Goal: Information Seeking & Learning: Learn about a topic

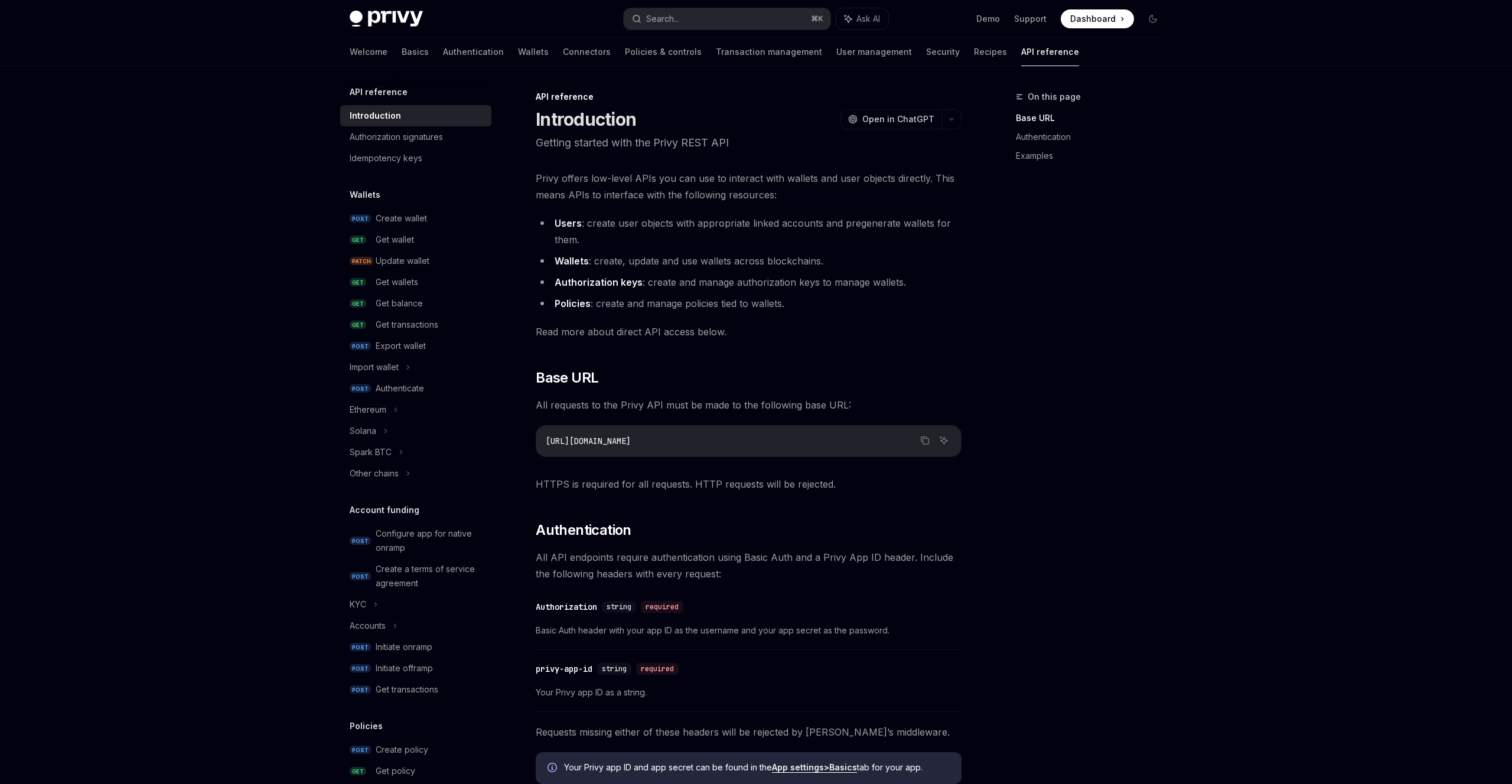
click at [400, 14] on img at bounding box center [386, 18] width 73 height 16
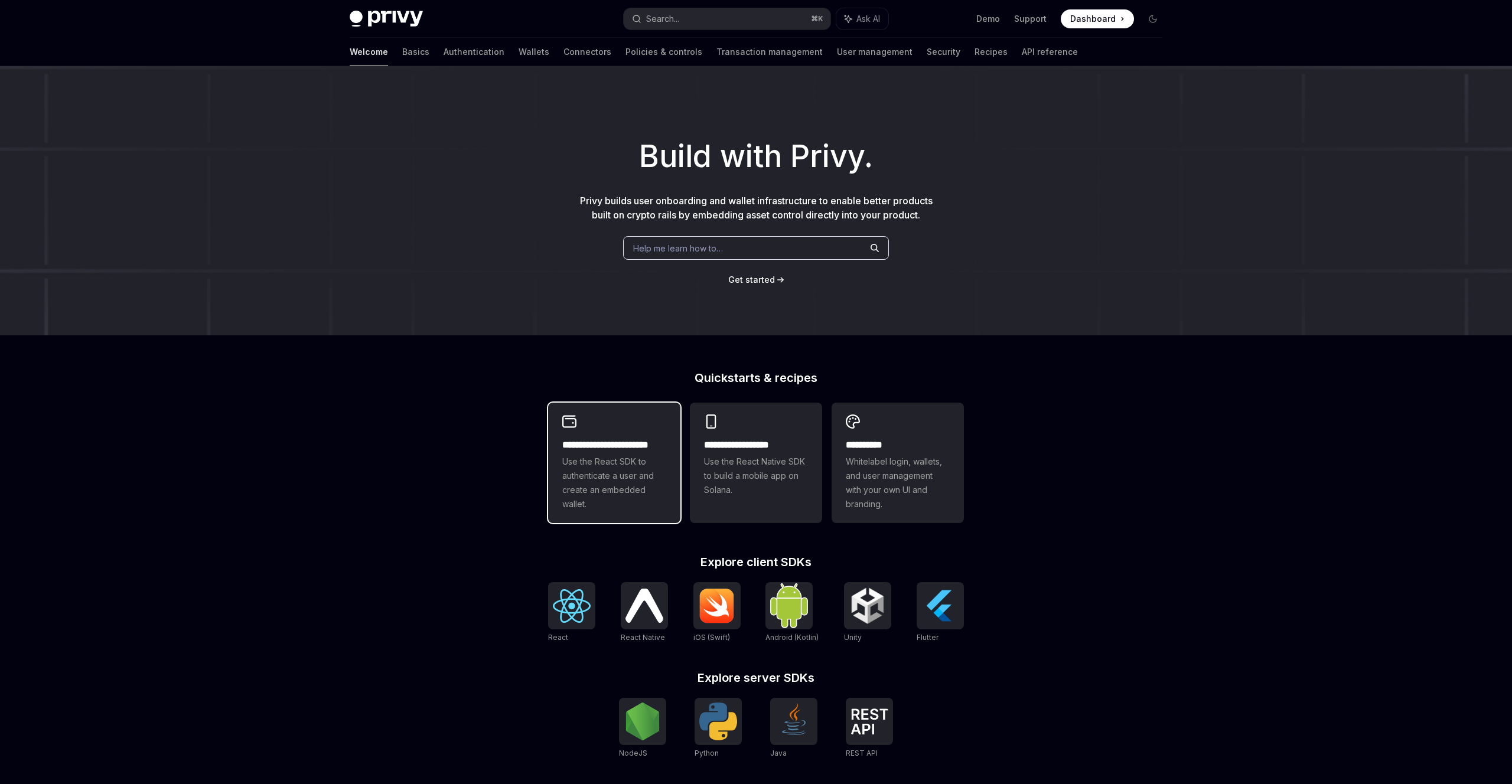
click at [636, 429] on div "**********" at bounding box center [614, 463] width 133 height 121
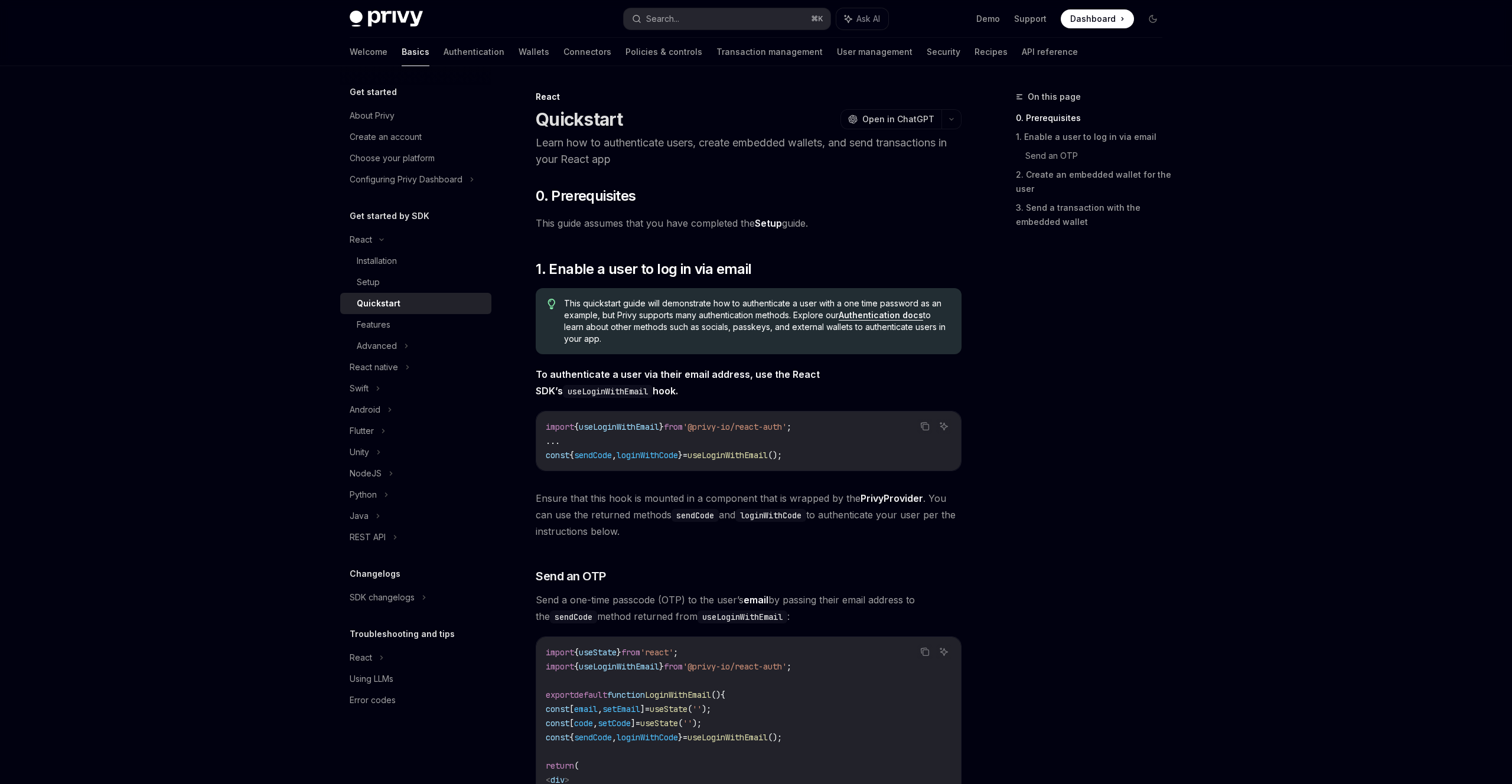
scroll to position [38, 0]
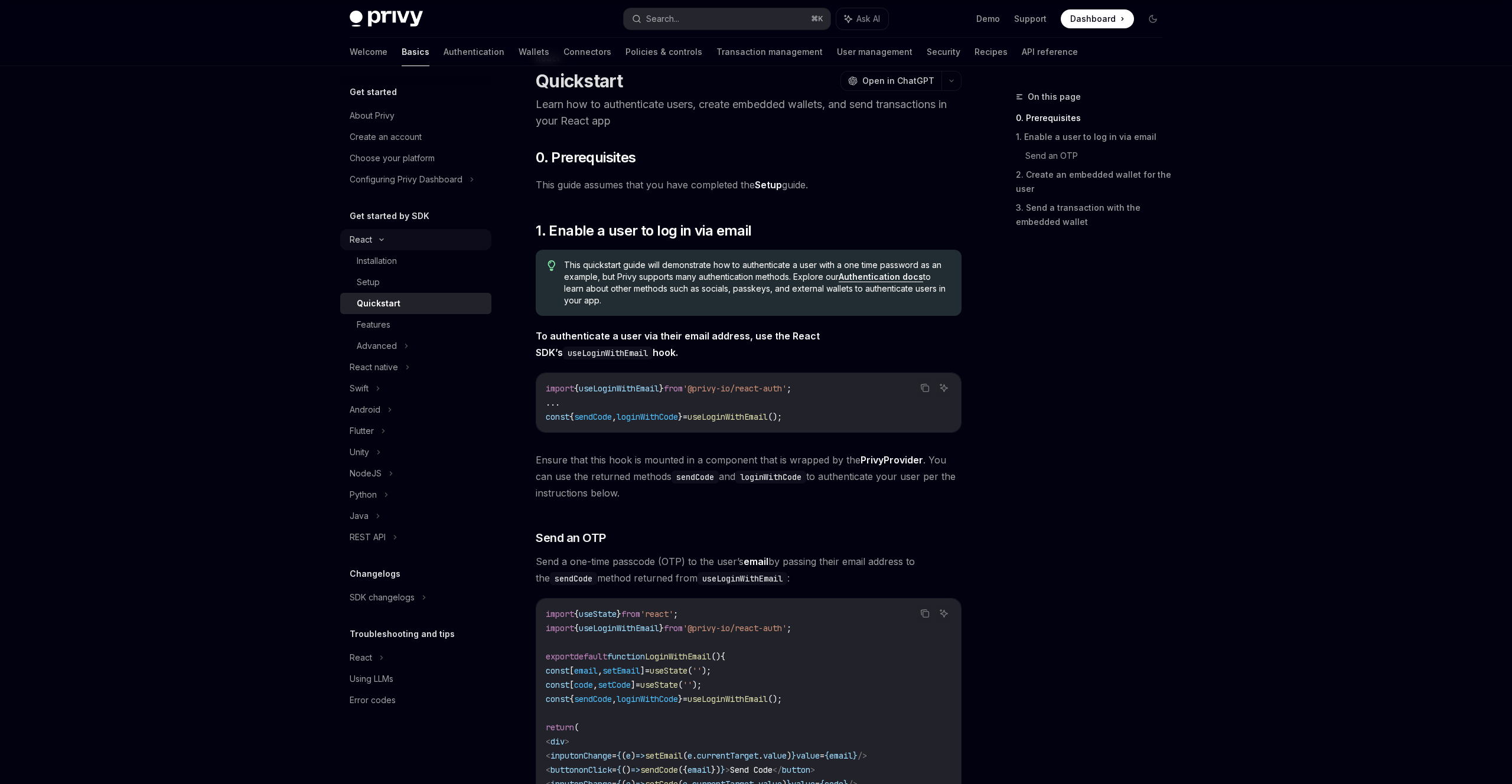
click at [386, 238] on icon at bounding box center [381, 239] width 14 height 5
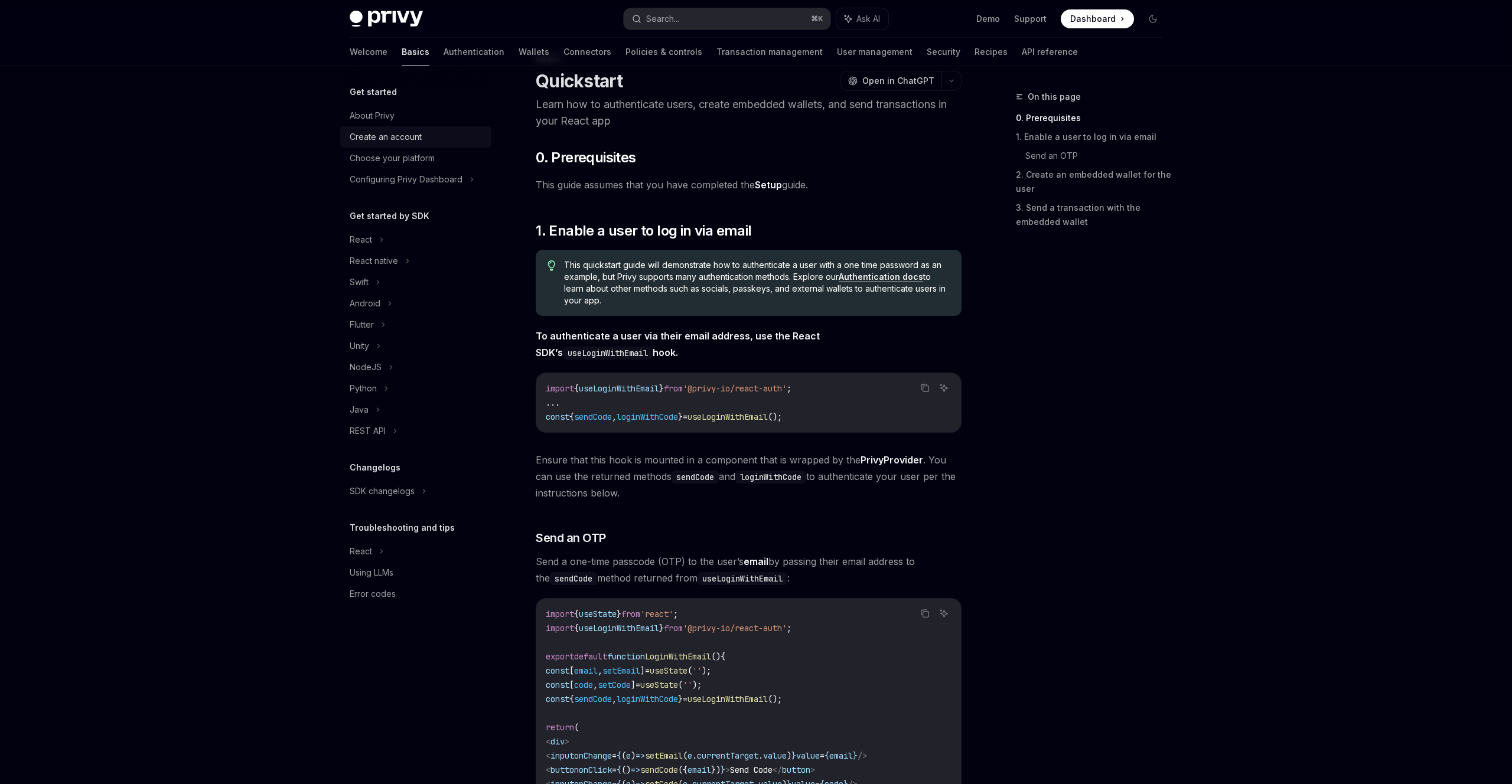
click at [404, 142] on div "Create an account" at bounding box center [385, 136] width 72 height 14
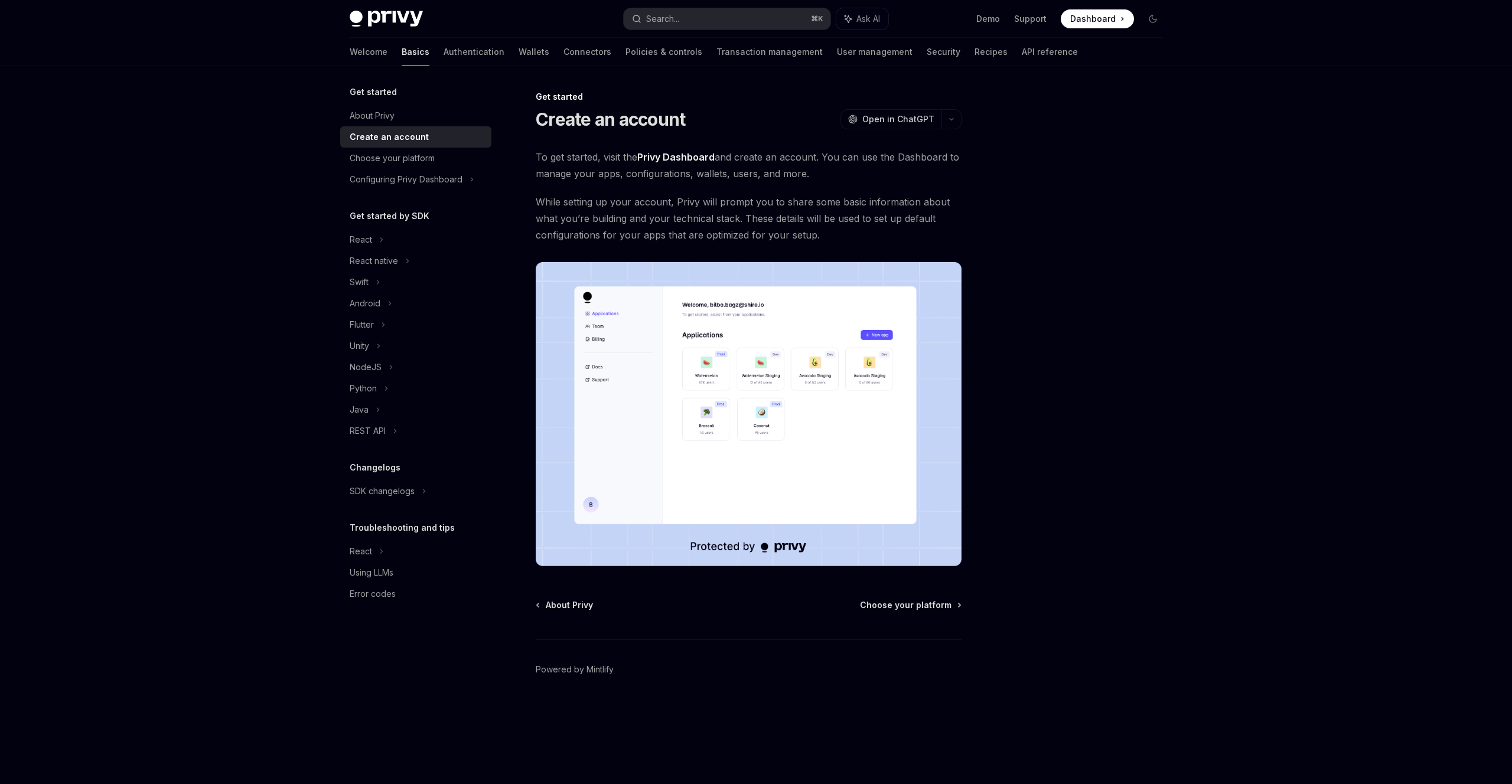
click at [1102, 13] on span "Dashboard" at bounding box center [1092, 19] width 46 height 12
click at [412, 20] on img at bounding box center [386, 18] width 73 height 16
type textarea "*"
